Goal: Complete application form

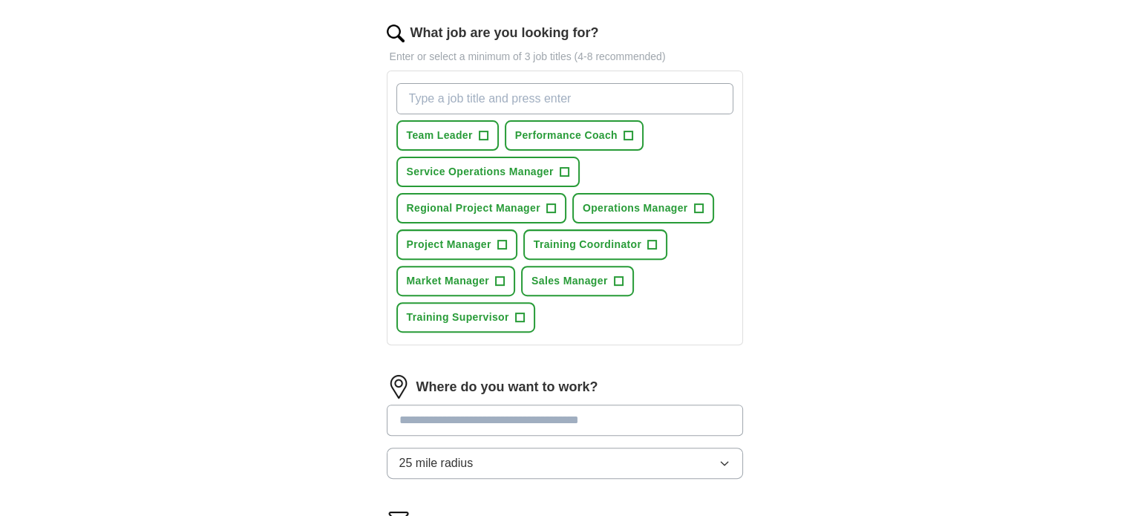
scroll to position [439, 0]
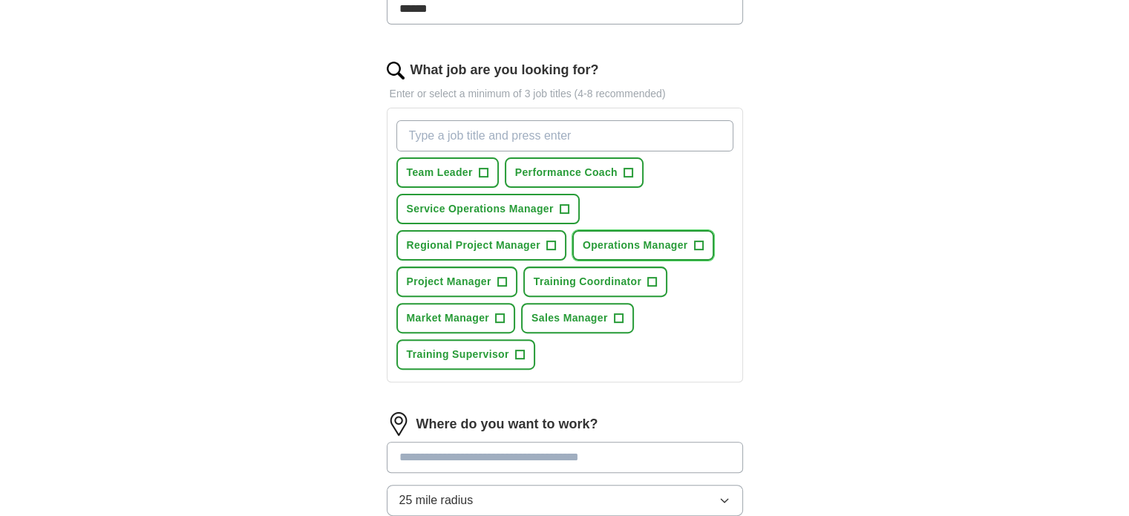
click at [698, 241] on span "+" at bounding box center [698, 246] width 9 height 12
click at [496, 288] on button "Project Manager +" at bounding box center [457, 282] width 121 height 30
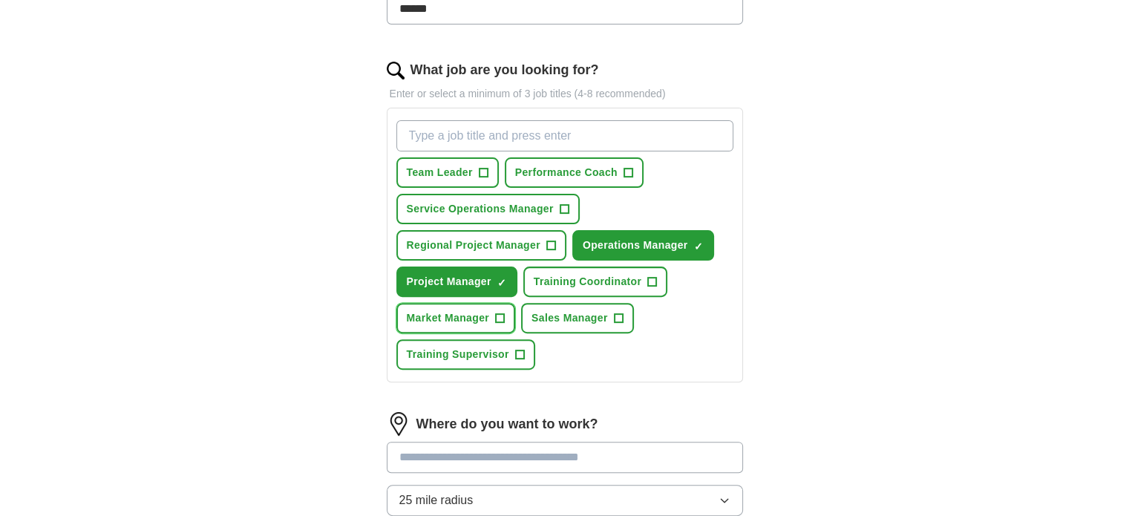
click at [496, 314] on span "+" at bounding box center [499, 319] width 9 height 12
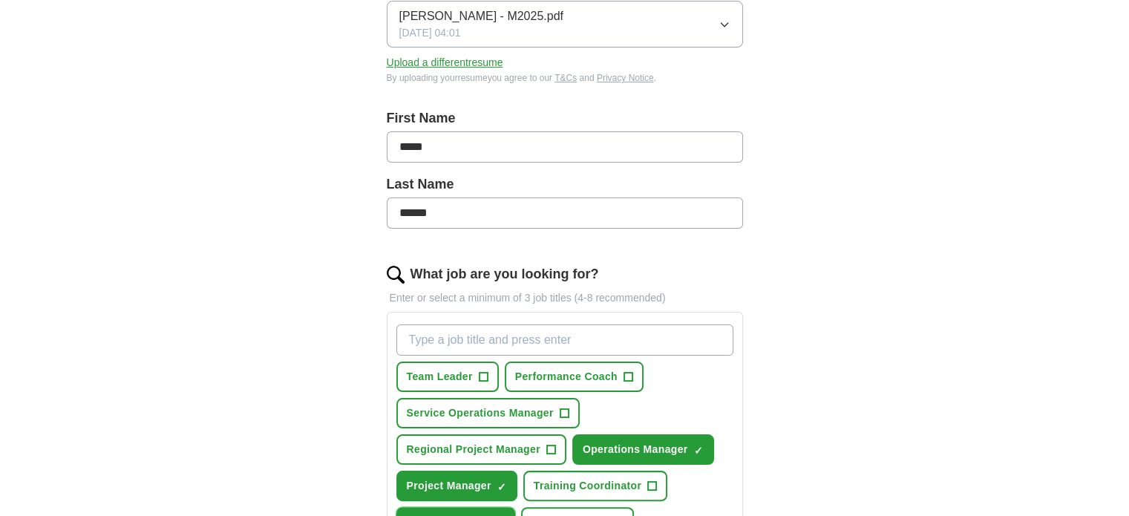
scroll to position [216, 0]
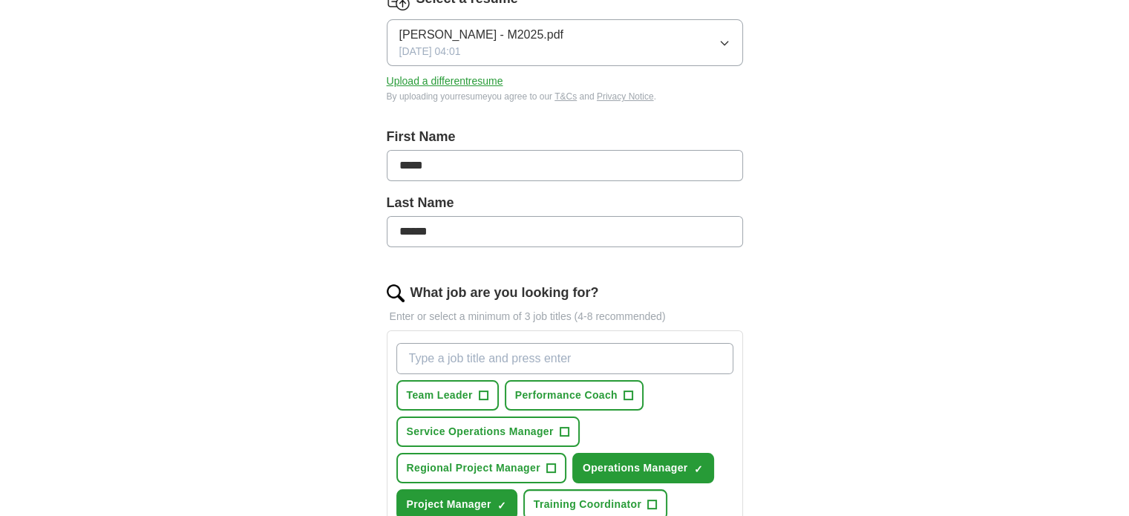
click at [540, 350] on input "What job are you looking for?" at bounding box center [565, 358] width 337 height 31
type input "Territory Manager"
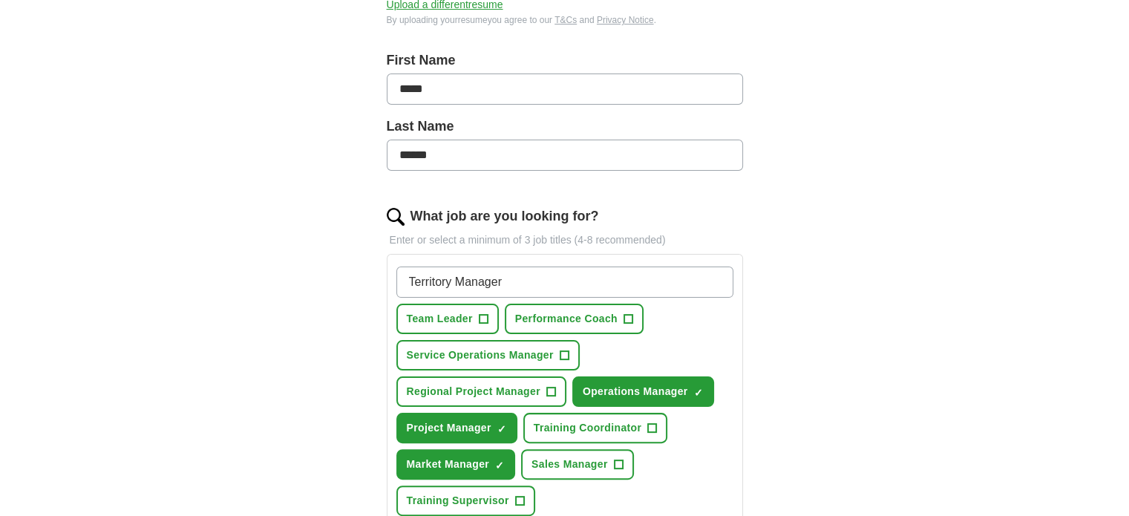
scroll to position [439, 0]
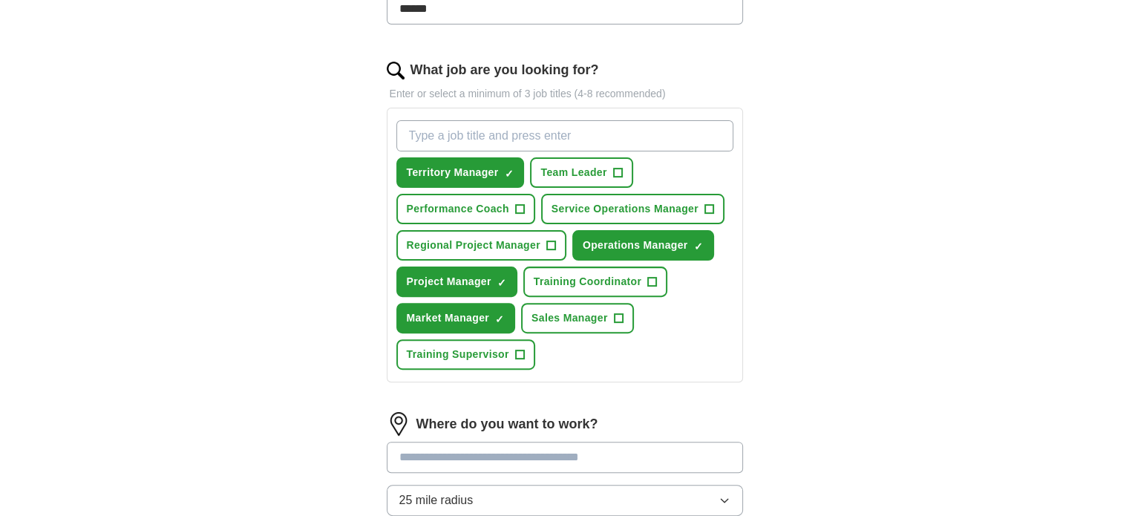
click at [620, 127] on input "What job are you looking for?" at bounding box center [565, 135] width 337 height 31
type input "Business Development Manager"
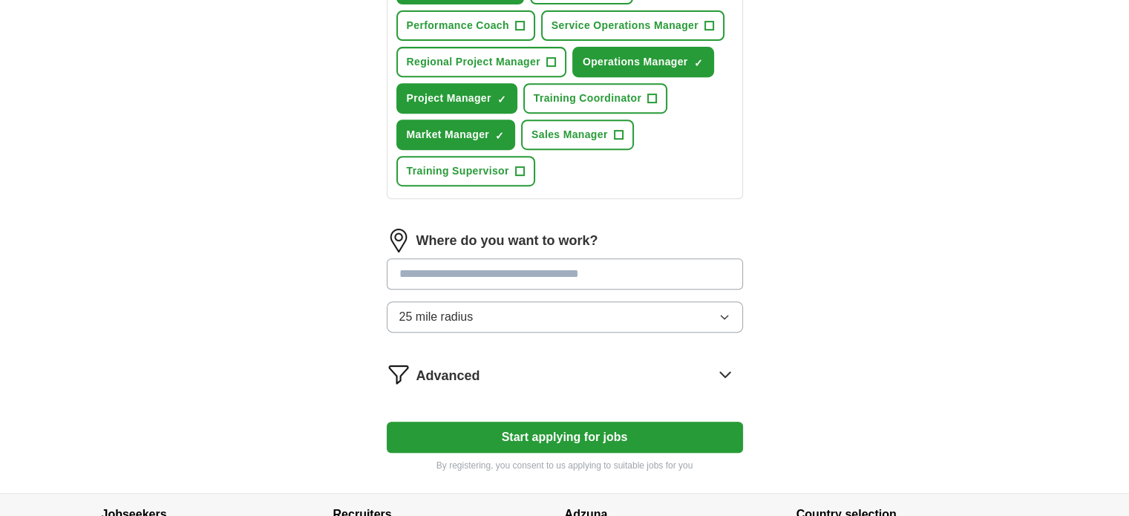
scroll to position [662, 0]
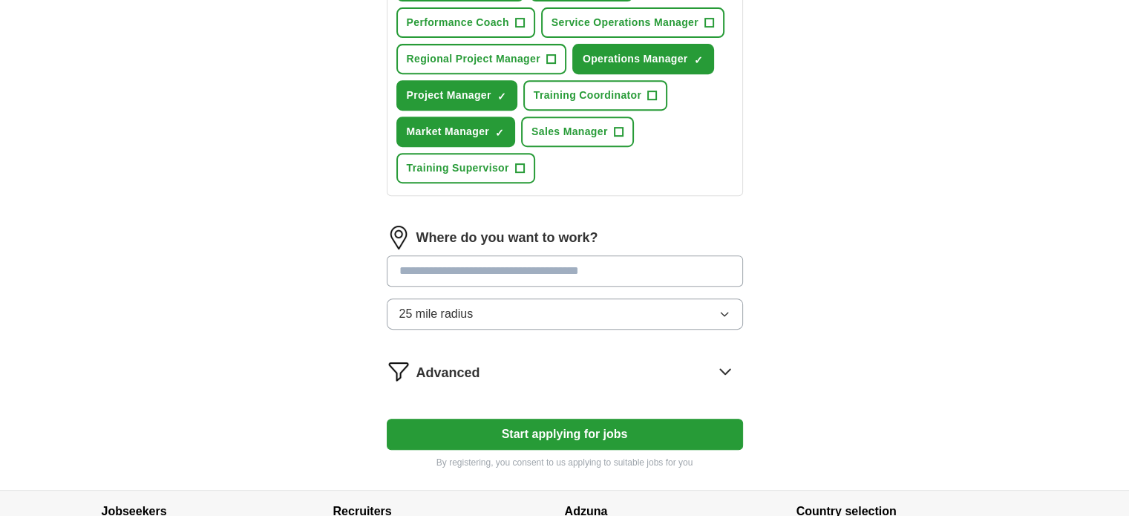
click at [630, 270] on input "text" at bounding box center [565, 270] width 356 height 31
type input "*******"
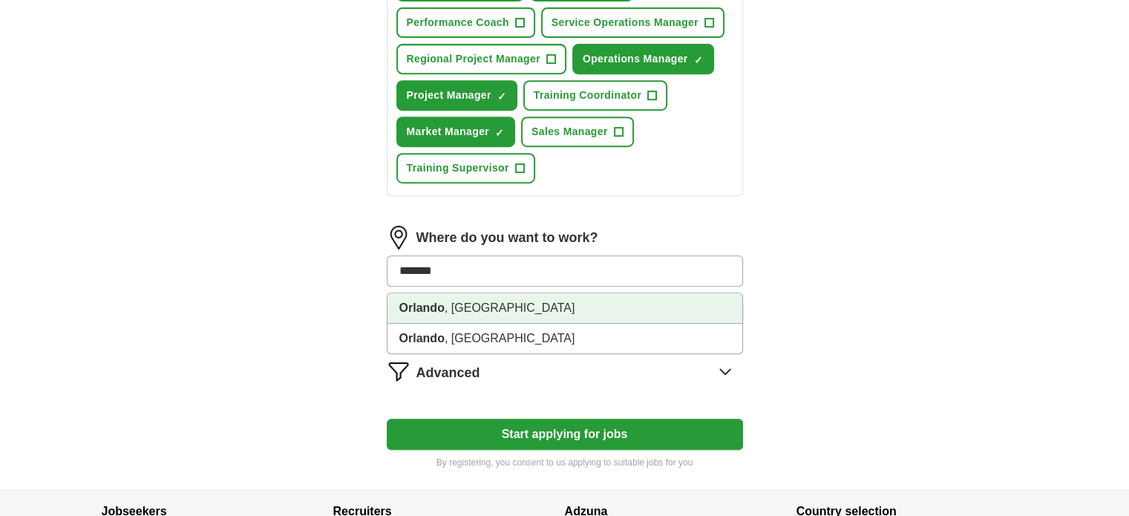
click at [470, 310] on li "[GEOGRAPHIC_DATA] , [GEOGRAPHIC_DATA]" at bounding box center [565, 308] width 355 height 30
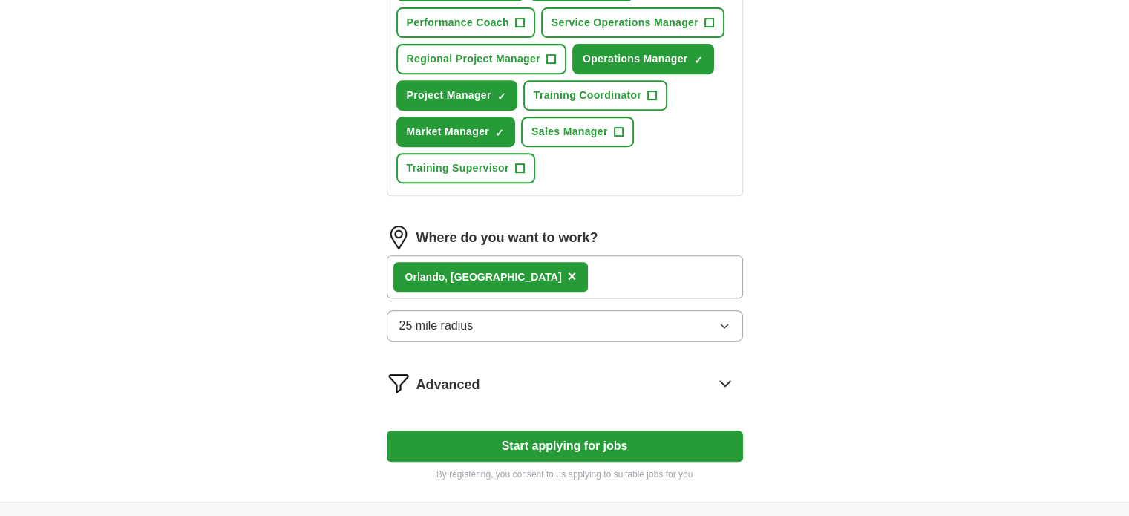
click at [567, 433] on button "Start applying for jobs" at bounding box center [565, 446] width 356 height 31
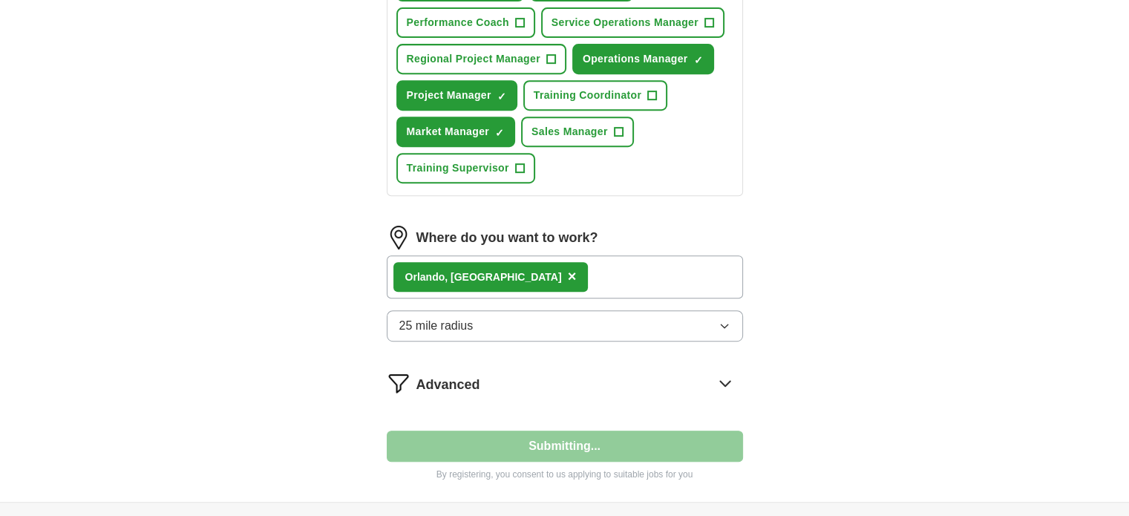
select select "**"
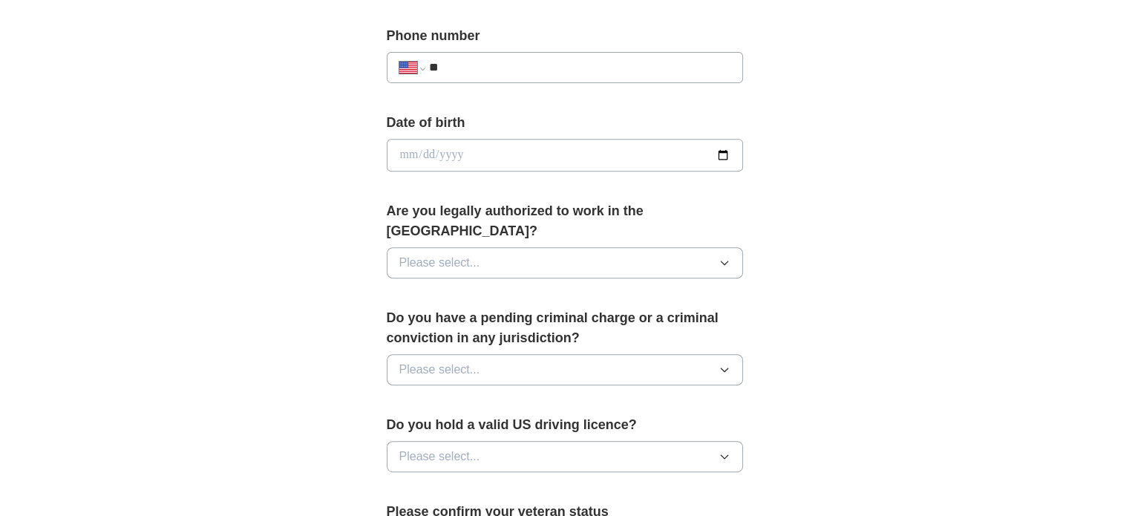
scroll to position [297, 0]
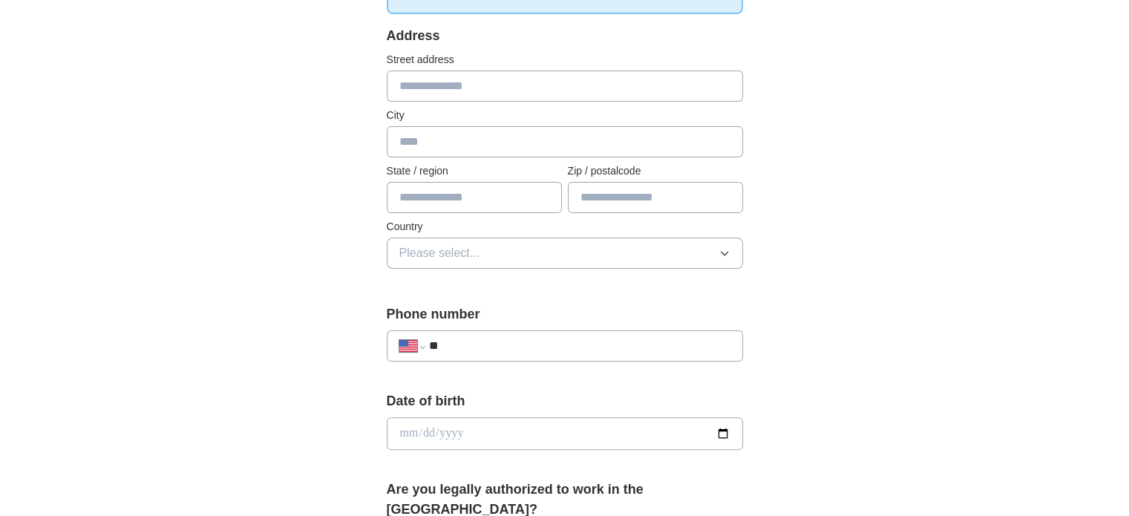
click at [631, 341] on input "**" at bounding box center [578, 346] width 301 height 18
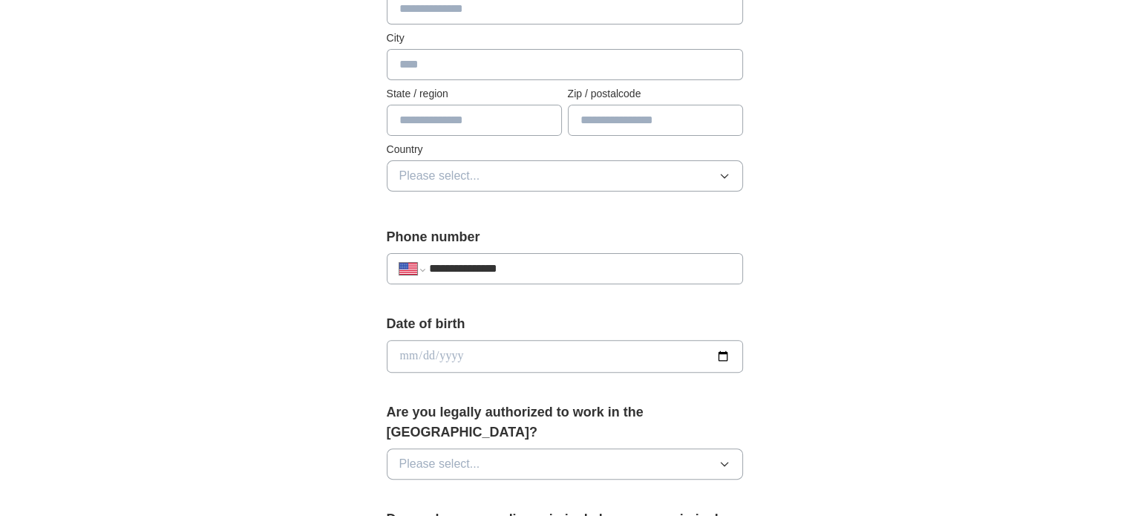
scroll to position [446, 0]
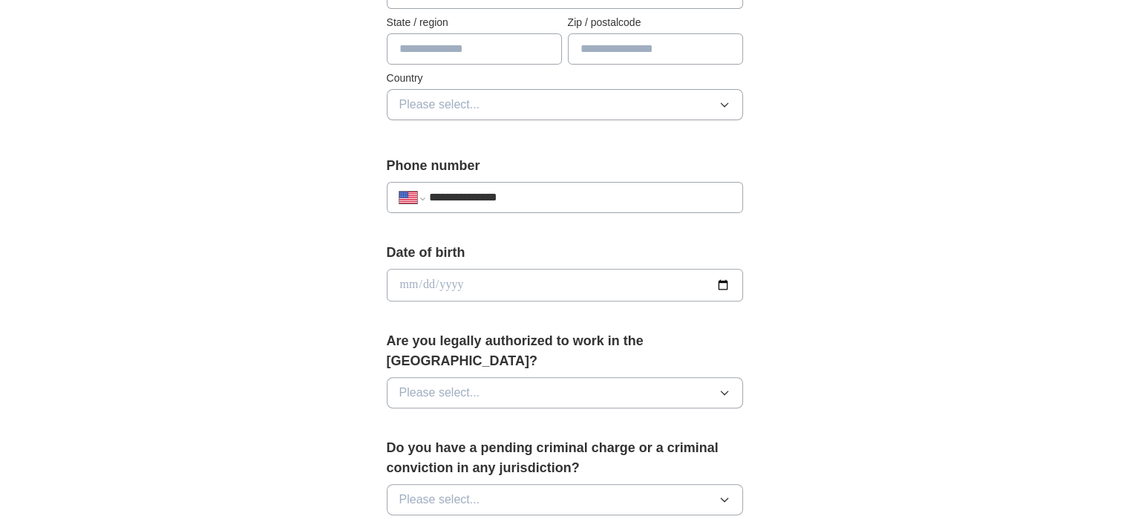
type input "**********"
click at [598, 286] on input "date" at bounding box center [565, 285] width 356 height 33
type input "**********"
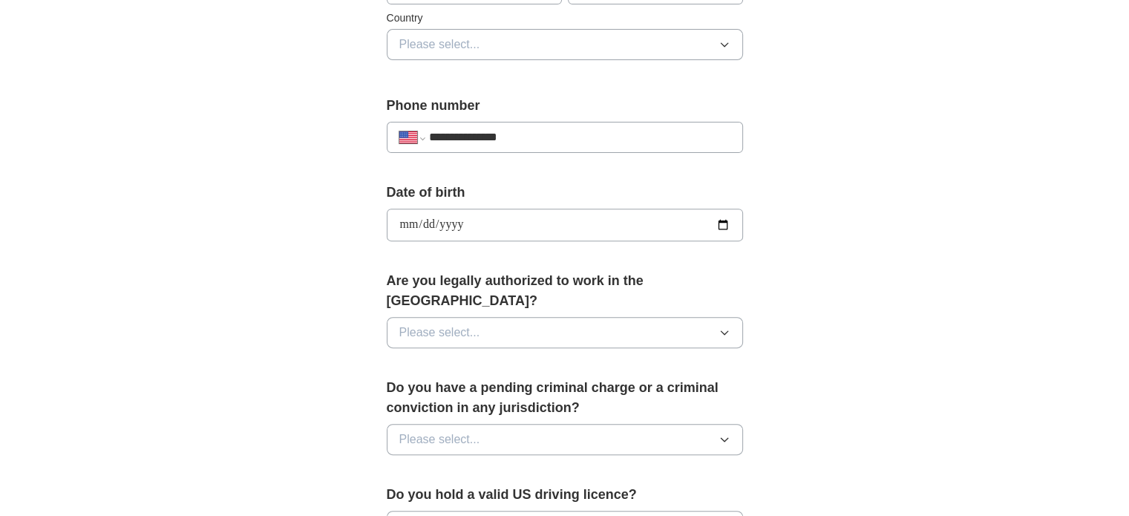
scroll to position [594, 0]
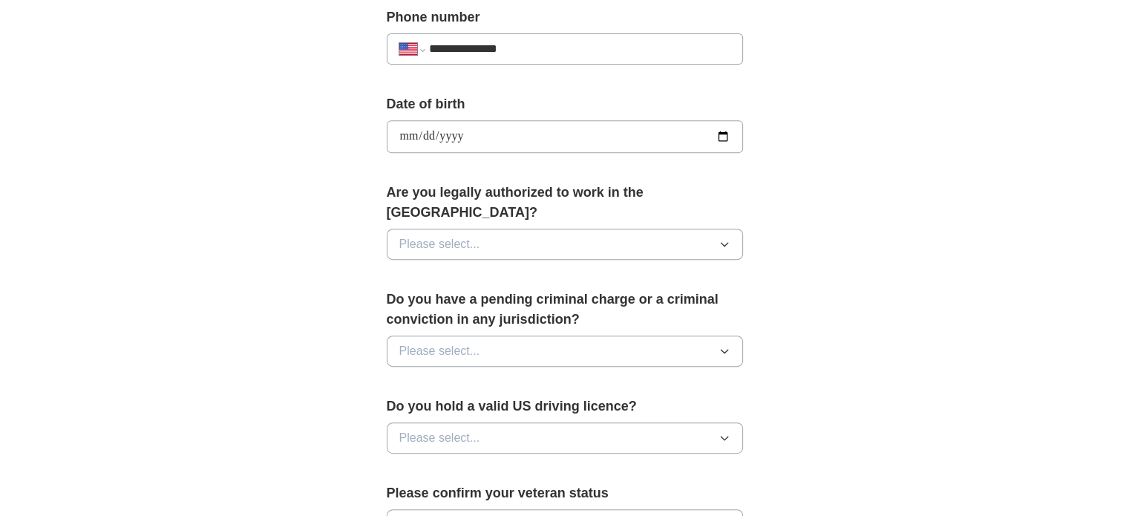
click at [558, 235] on button "Please select..." at bounding box center [565, 244] width 356 height 31
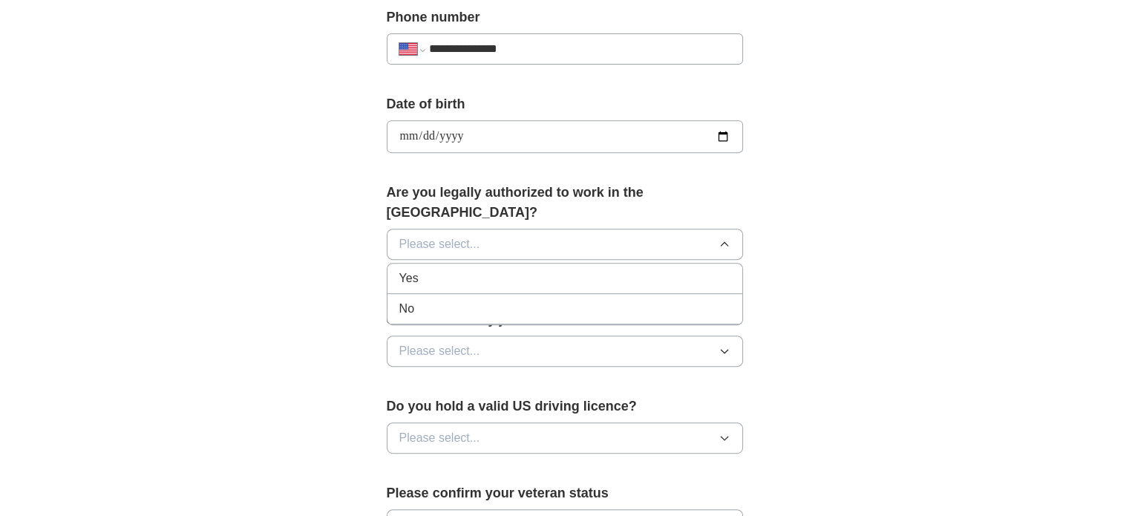
click at [508, 270] on div "Yes" at bounding box center [565, 279] width 331 height 18
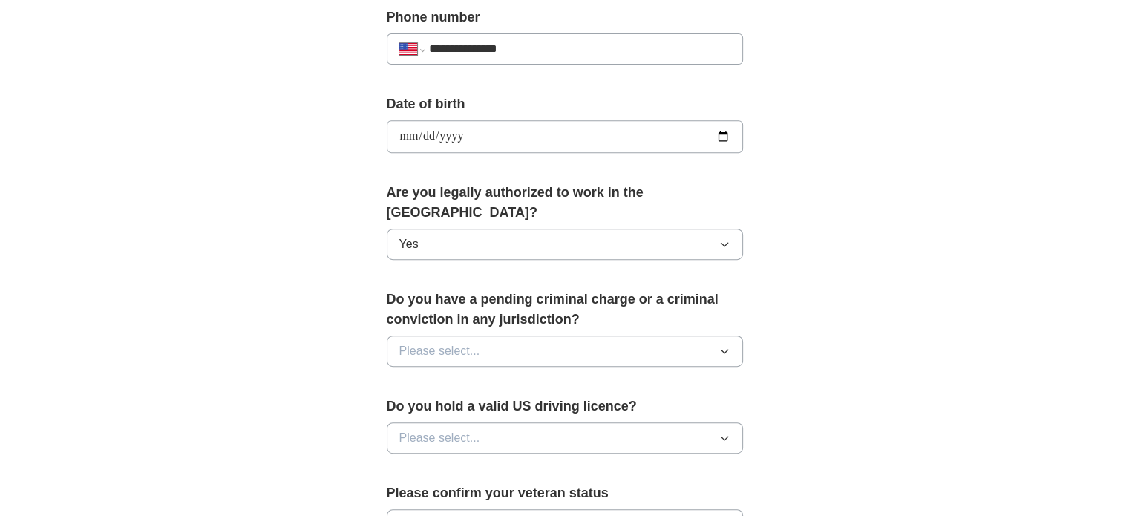
click at [512, 336] on button "Please select..." at bounding box center [565, 351] width 356 height 31
click at [482, 407] on div "No" at bounding box center [565, 416] width 331 height 18
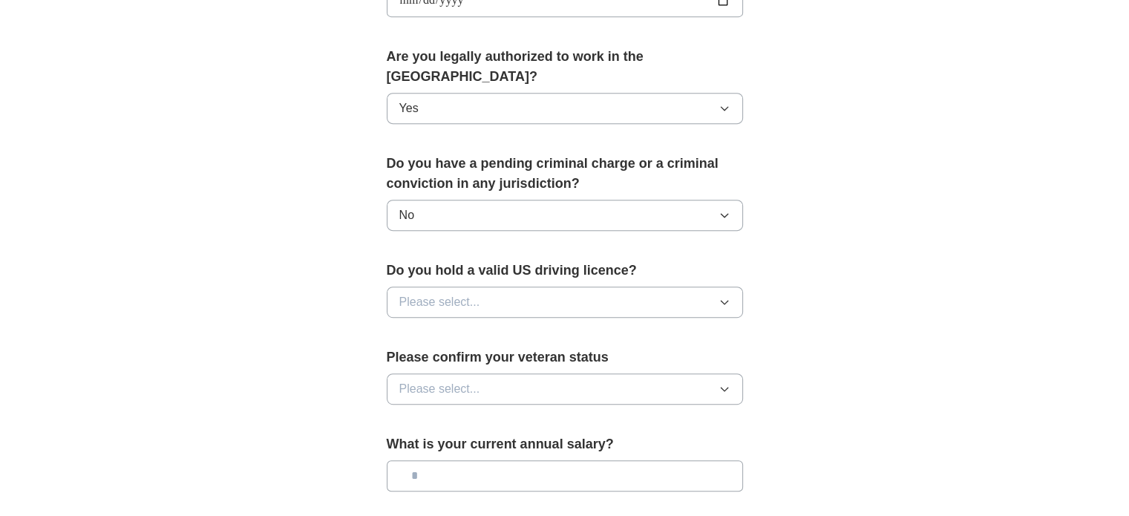
scroll to position [817, 0]
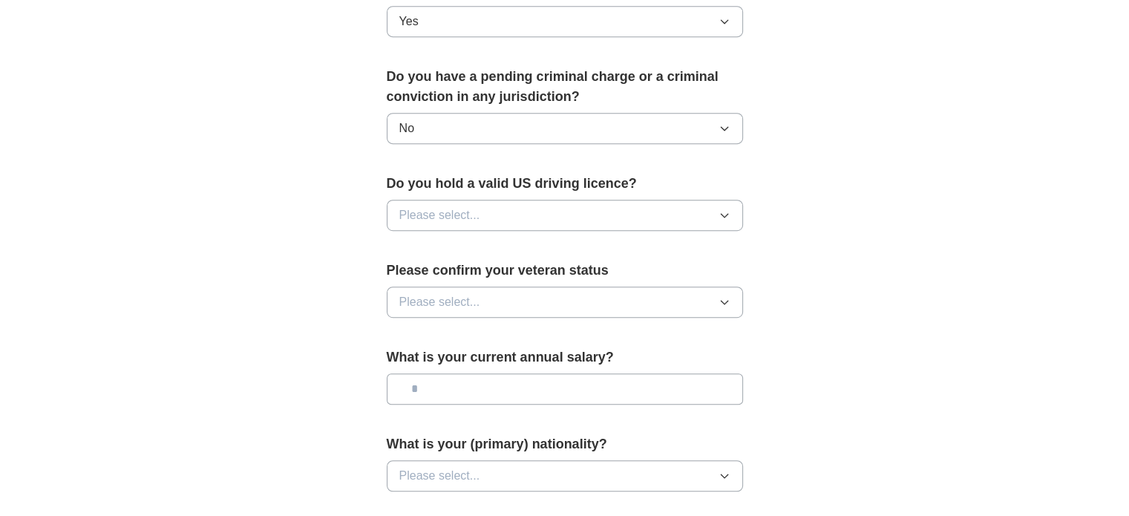
click at [550, 200] on button "Please select..." at bounding box center [565, 215] width 356 height 31
click at [511, 235] on li "Yes" at bounding box center [565, 250] width 355 height 30
click at [499, 287] on button "Please select..." at bounding box center [565, 302] width 356 height 31
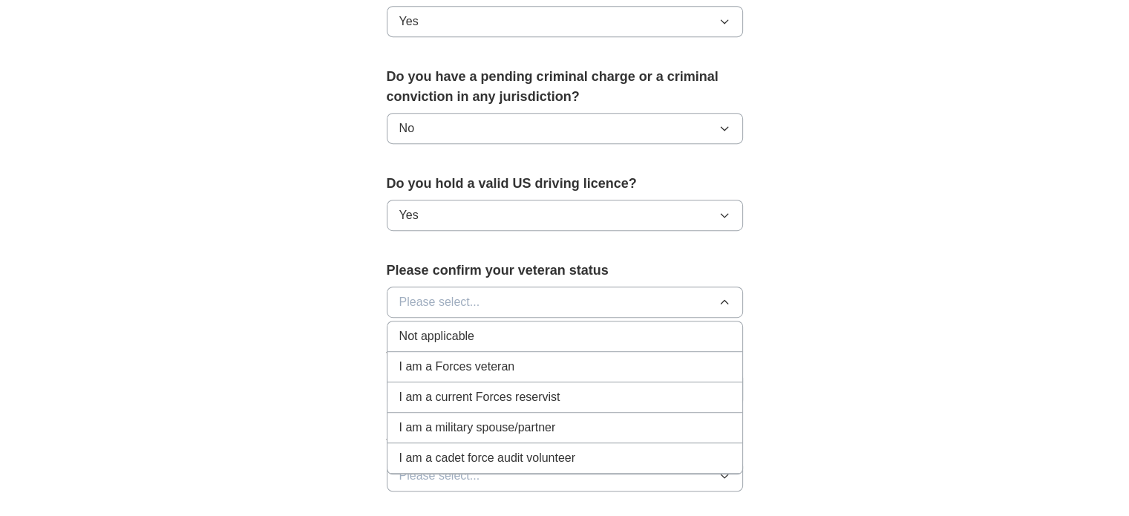
click at [463, 327] on span "Not applicable" at bounding box center [437, 336] width 75 height 18
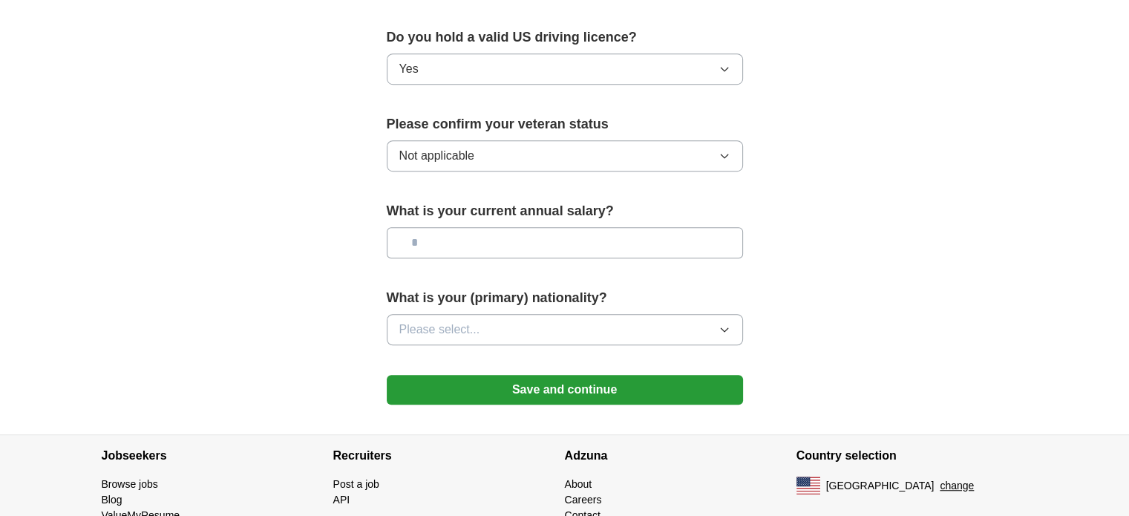
scroll to position [1007, 0]
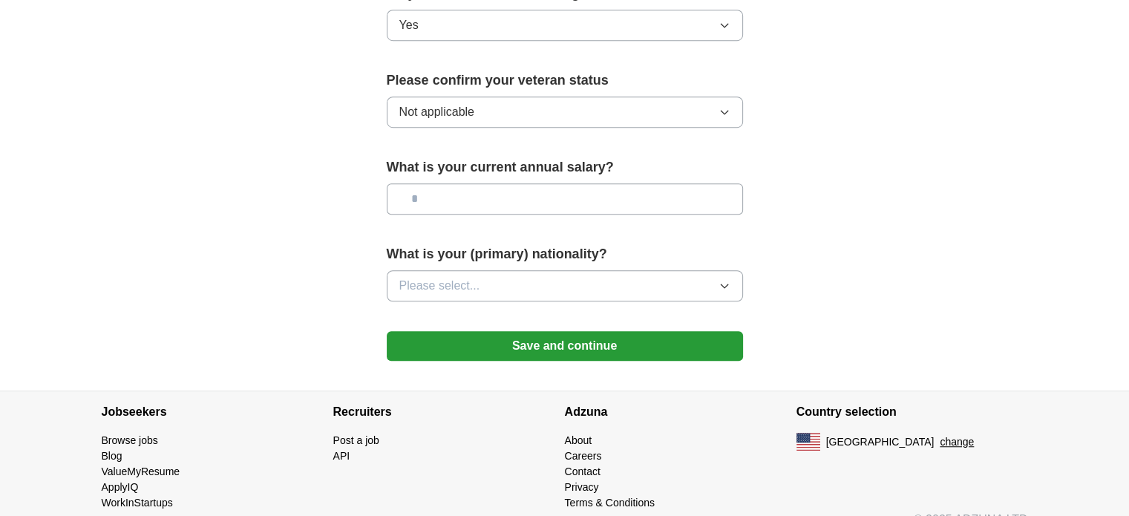
click at [569, 270] on button "Please select..." at bounding box center [565, 285] width 356 height 31
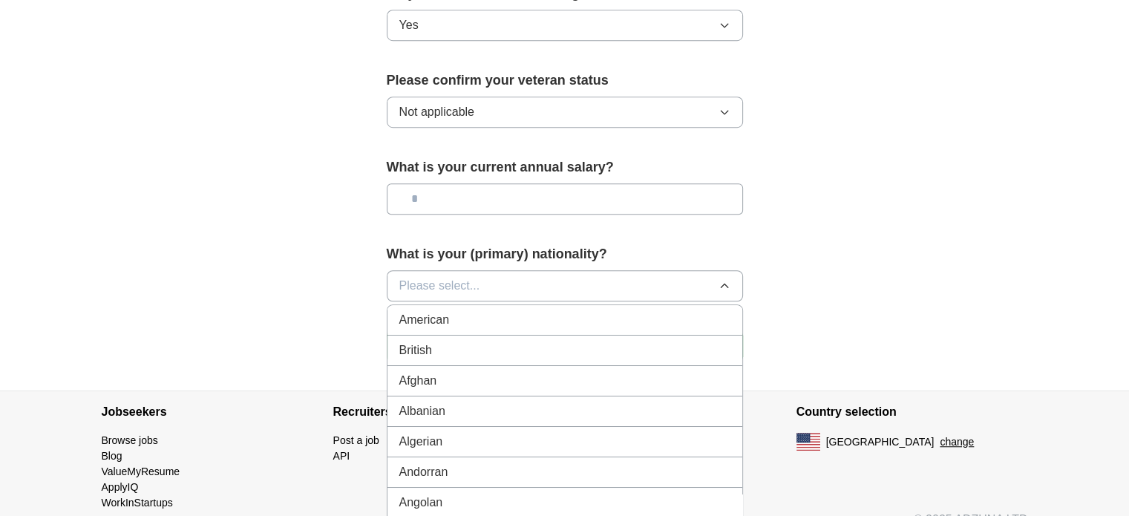
click at [555, 311] on div "American" at bounding box center [565, 320] width 331 height 18
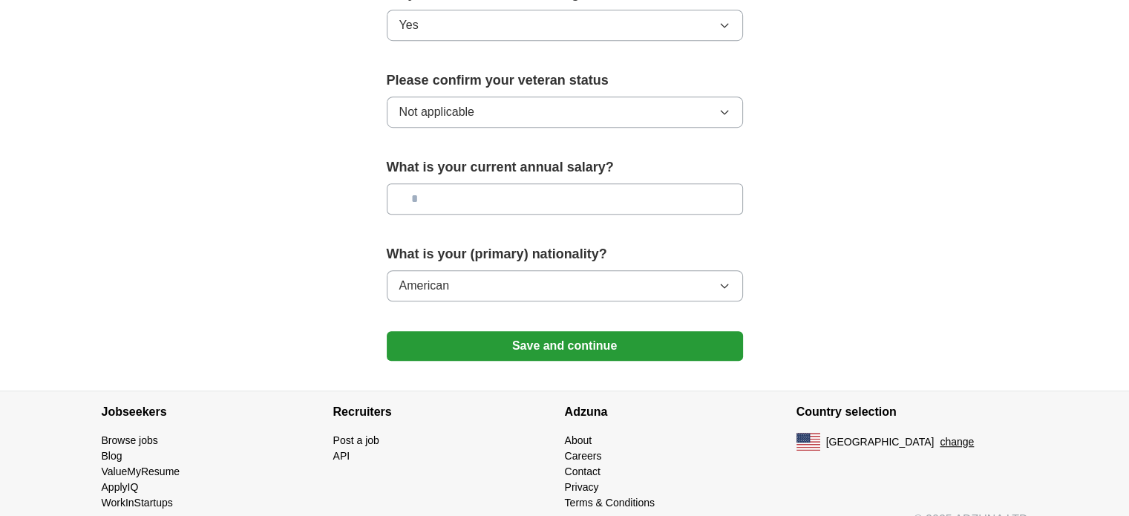
click at [567, 331] on button "Save and continue" at bounding box center [565, 346] width 356 height 30
